Goal: Contribute content: Add original content to the website for others to see

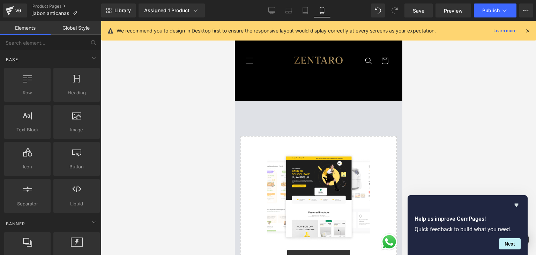
click at [527, 29] on icon at bounding box center [528, 31] width 6 height 6
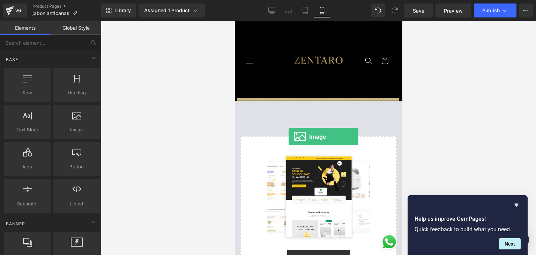
drag, startPoint x: 316, startPoint y: 144, endPoint x: 288, endPoint y: 137, distance: 28.5
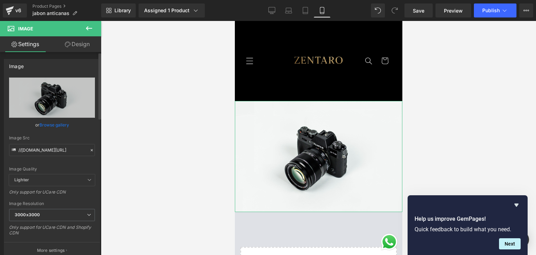
click at [51, 125] on link "Browse gallery" at bounding box center [54, 125] width 30 height 12
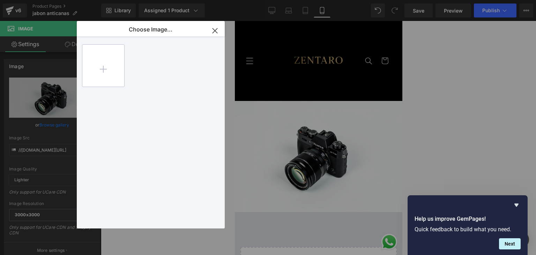
click at [109, 62] on input "file" at bounding box center [103, 66] width 42 height 42
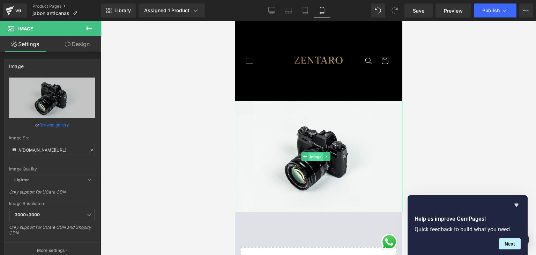
click at [318, 152] on span "Image" at bounding box center [316, 156] width 15 height 8
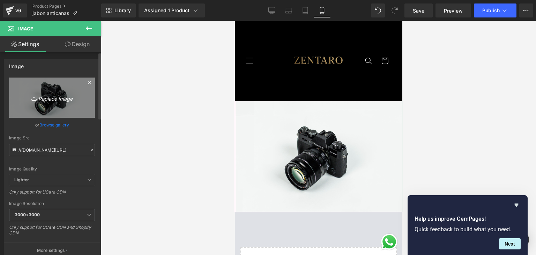
click at [53, 96] on icon "Replace Image" at bounding box center [52, 97] width 56 height 9
type input "C:\fakepath\ChatGPT Image [DATE], 05_41_24 p.m..png"
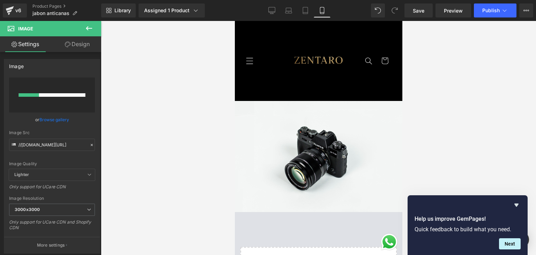
click at [517, 205] on icon "Hide survey" at bounding box center [517, 205] width 4 height 3
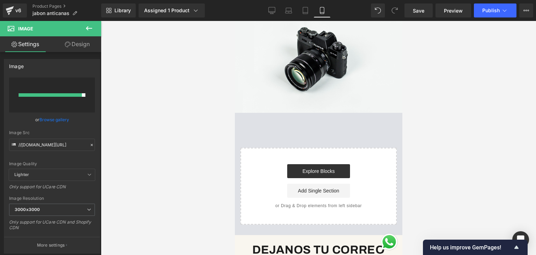
scroll to position [35, 0]
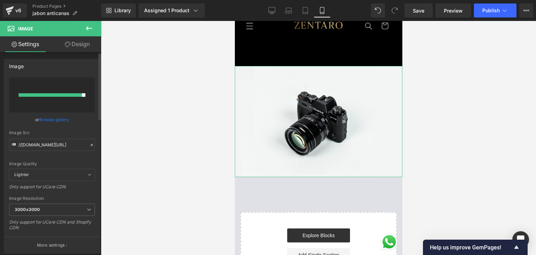
click at [58, 119] on link "Browse gallery" at bounding box center [54, 119] width 30 height 12
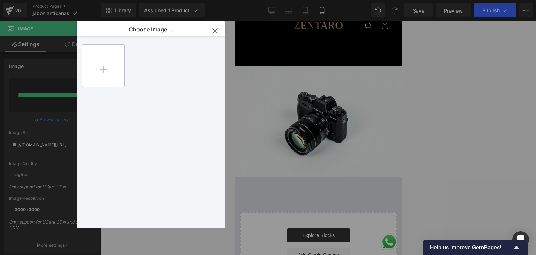
click at [116, 66] on input "file" at bounding box center [103, 66] width 42 height 42
type input "C:\fakepath\ChatGPT Image [DATE], 05_41_24 p.m..png"
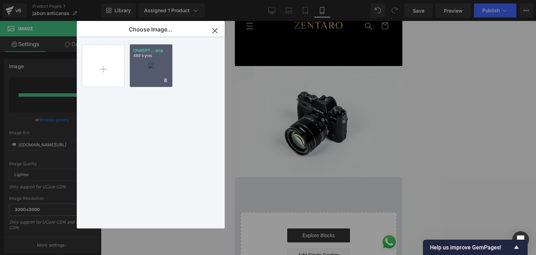
click at [141, 66] on div "ChatGPT....png 489 bytes" at bounding box center [151, 65] width 43 height 43
type input "[URL][DOMAIN_NAME][DATE]"
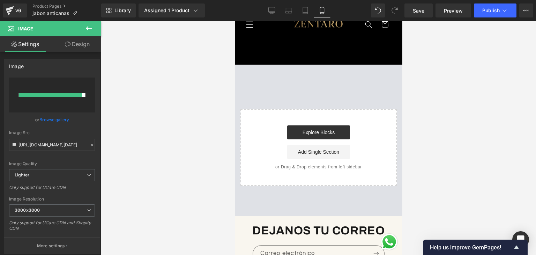
scroll to position [0, 0]
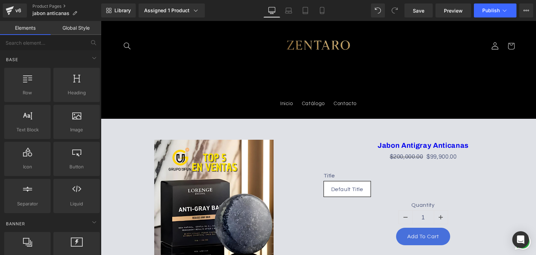
scroll to position [70, 0]
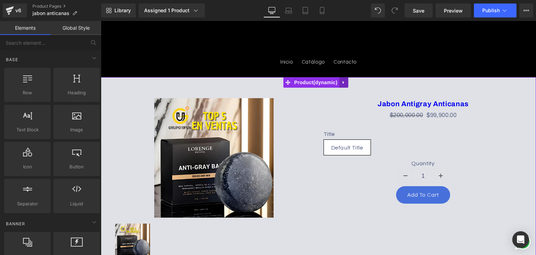
click at [347, 83] on link at bounding box center [343, 82] width 9 height 10
click at [351, 84] on icon at bounding box center [348, 82] width 5 height 5
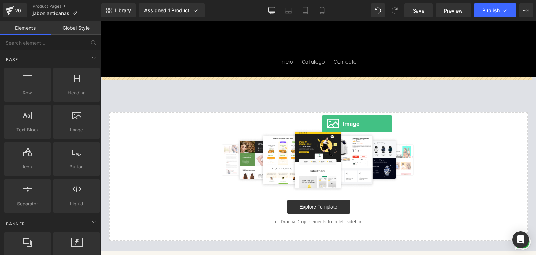
drag, startPoint x: 129, startPoint y: 125, endPoint x: 314, endPoint y: 122, distance: 185.8
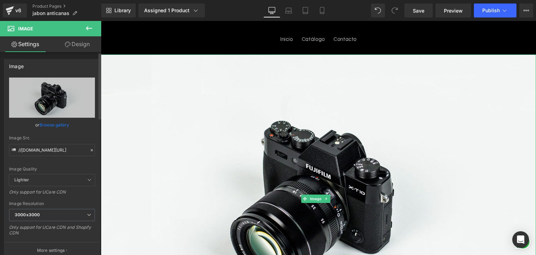
scroll to position [105, 0]
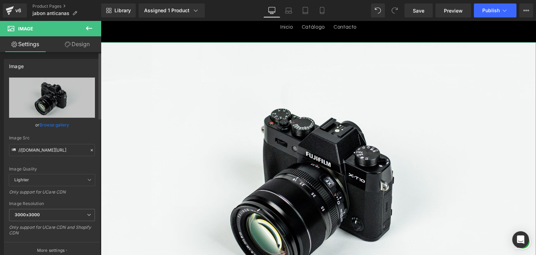
click at [45, 125] on link "Browse gallery" at bounding box center [54, 125] width 30 height 12
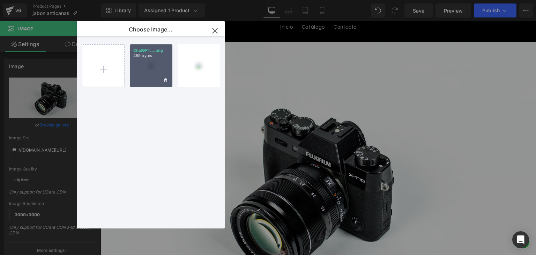
drag, startPoint x: 53, startPoint y: 39, endPoint x: 154, endPoint y: 60, distance: 103.0
click at [154, 60] on div "ChatGPT....png 489 bytes" at bounding box center [151, 65] width 43 height 43
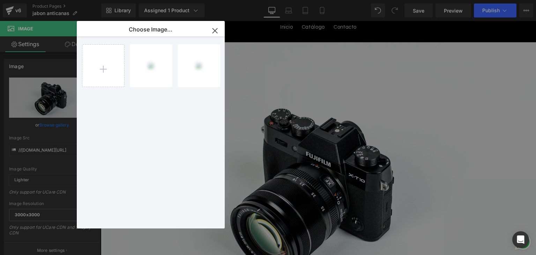
type input "[URL][DOMAIN_NAME][DATE]"
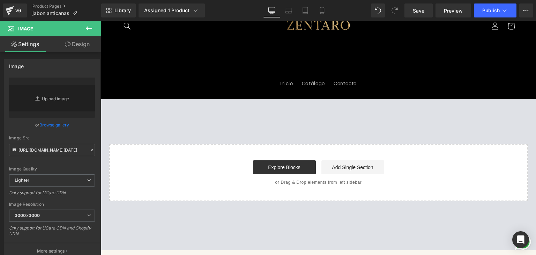
scroll to position [7, 0]
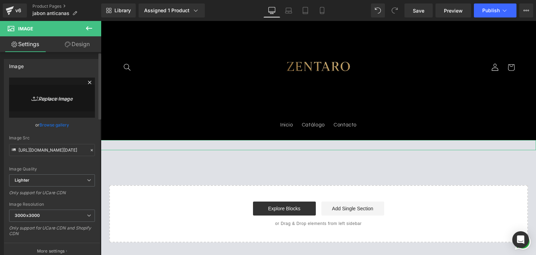
click at [55, 96] on icon "Replace Image" at bounding box center [52, 97] width 56 height 9
type input "C:\fakepath\ChatGPT Image [DATE], 05_41_24 p.m..png"
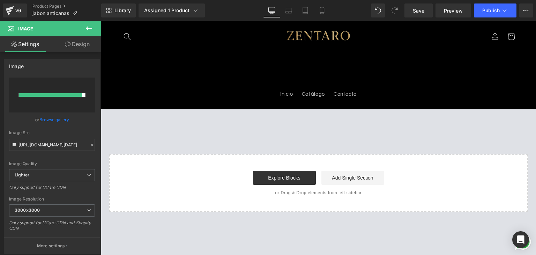
scroll to position [0, 0]
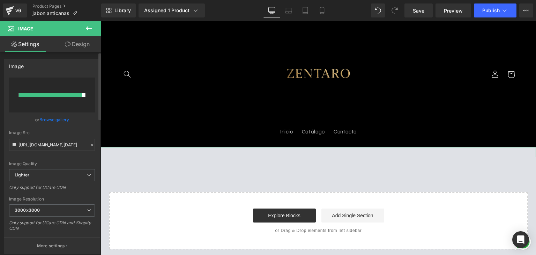
click at [62, 100] on input "file" at bounding box center [52, 95] width 86 height 35
type input "C:\fakepath\ChatGPT Image [DATE], 05_41_24 p.m..png"
